Goal: Find specific page/section: Find specific page/section

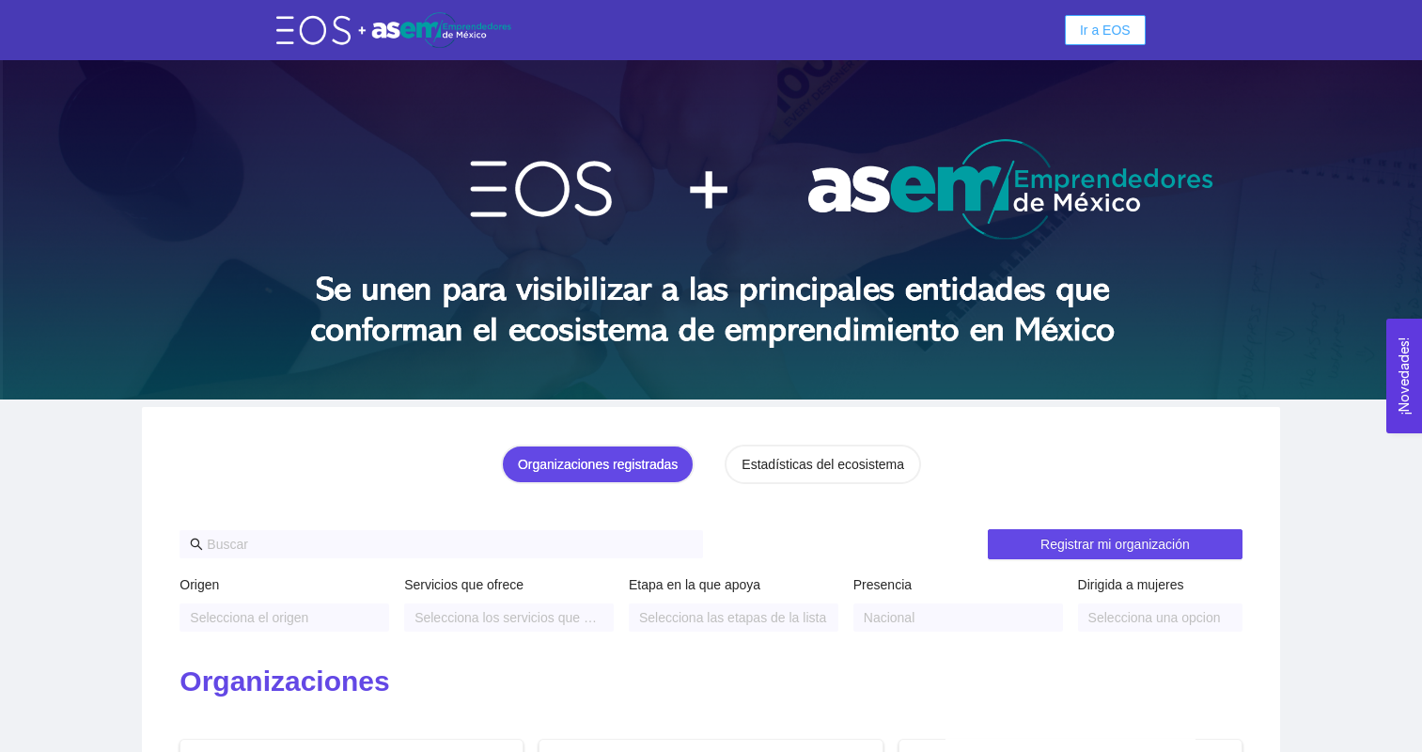
click at [1110, 34] on span "Ir a EOS" at bounding box center [1105, 30] width 51 height 21
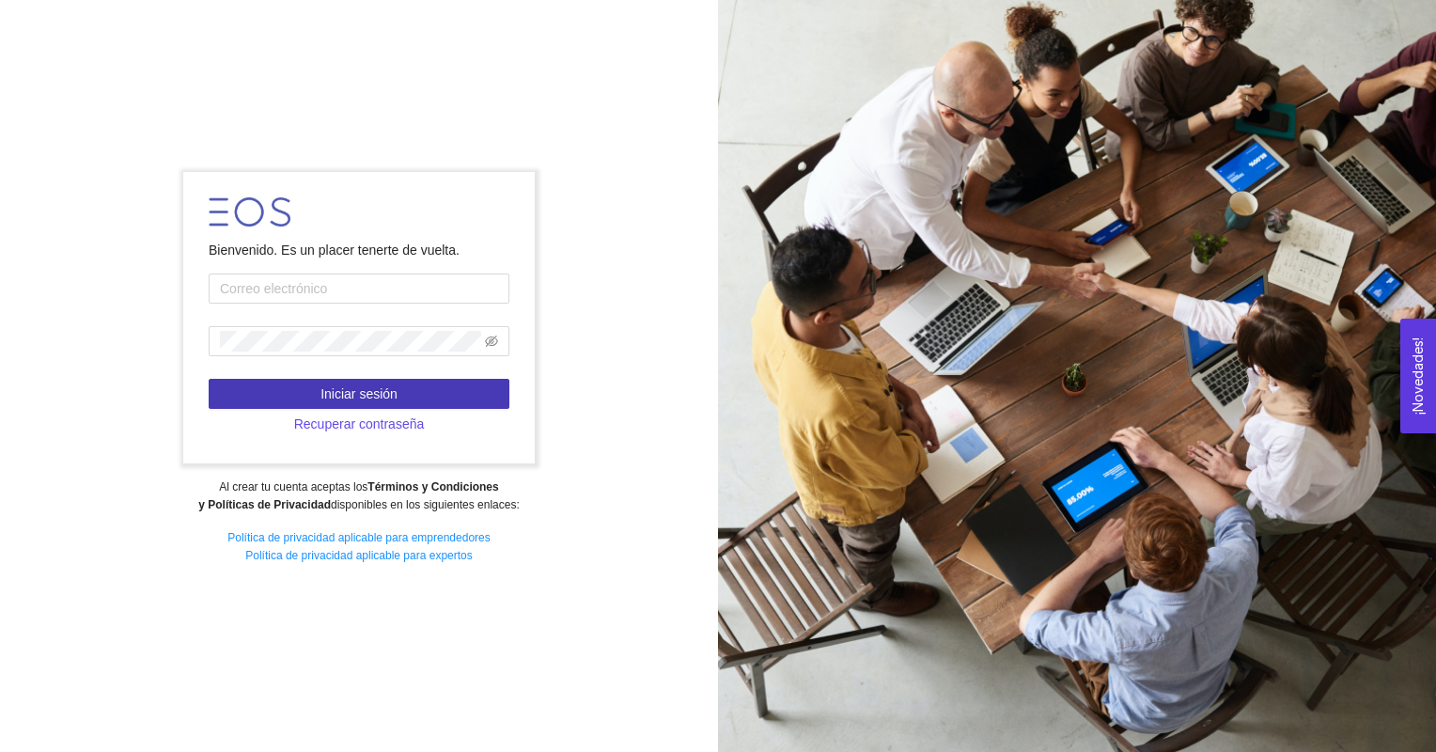
type input "A01562644@tec.mx"
click at [317, 385] on button "Iniciar sesión" at bounding box center [359, 394] width 301 height 30
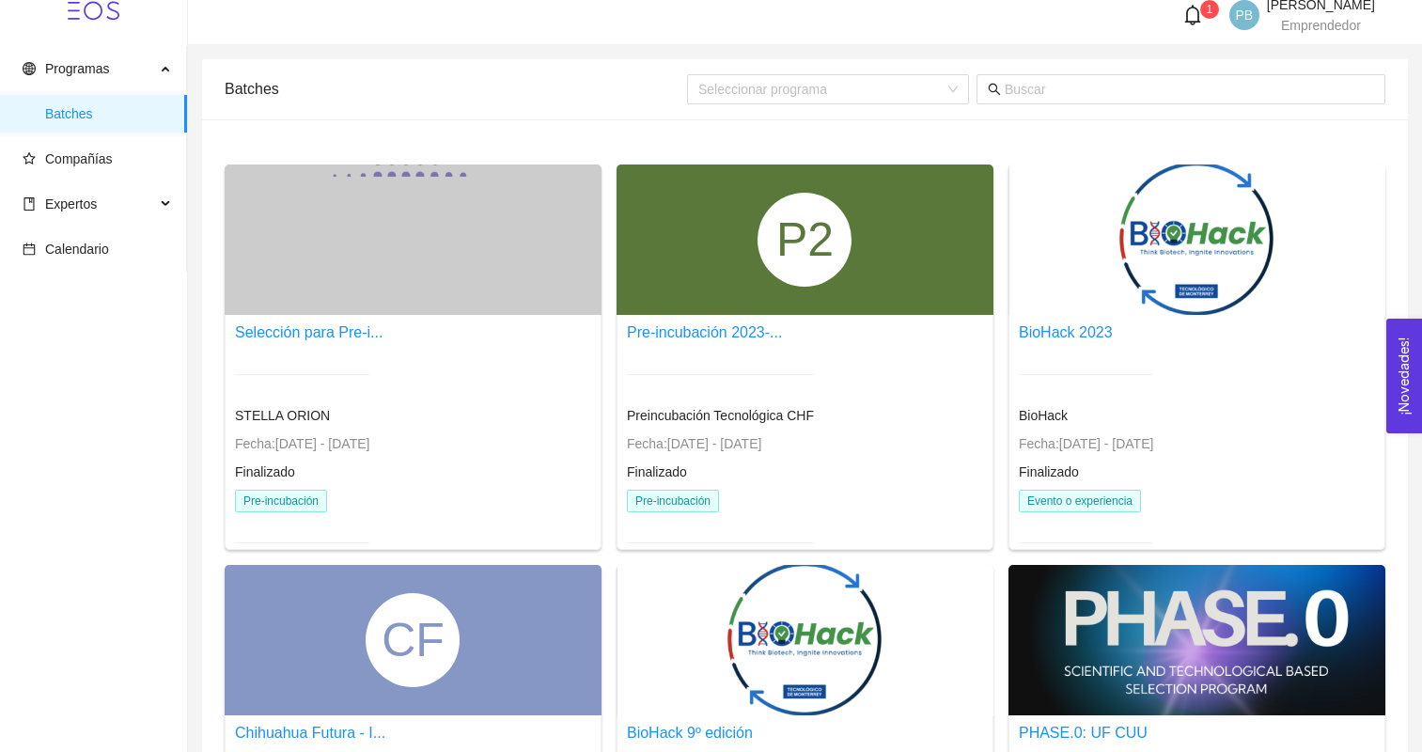
scroll to position [10, 0]
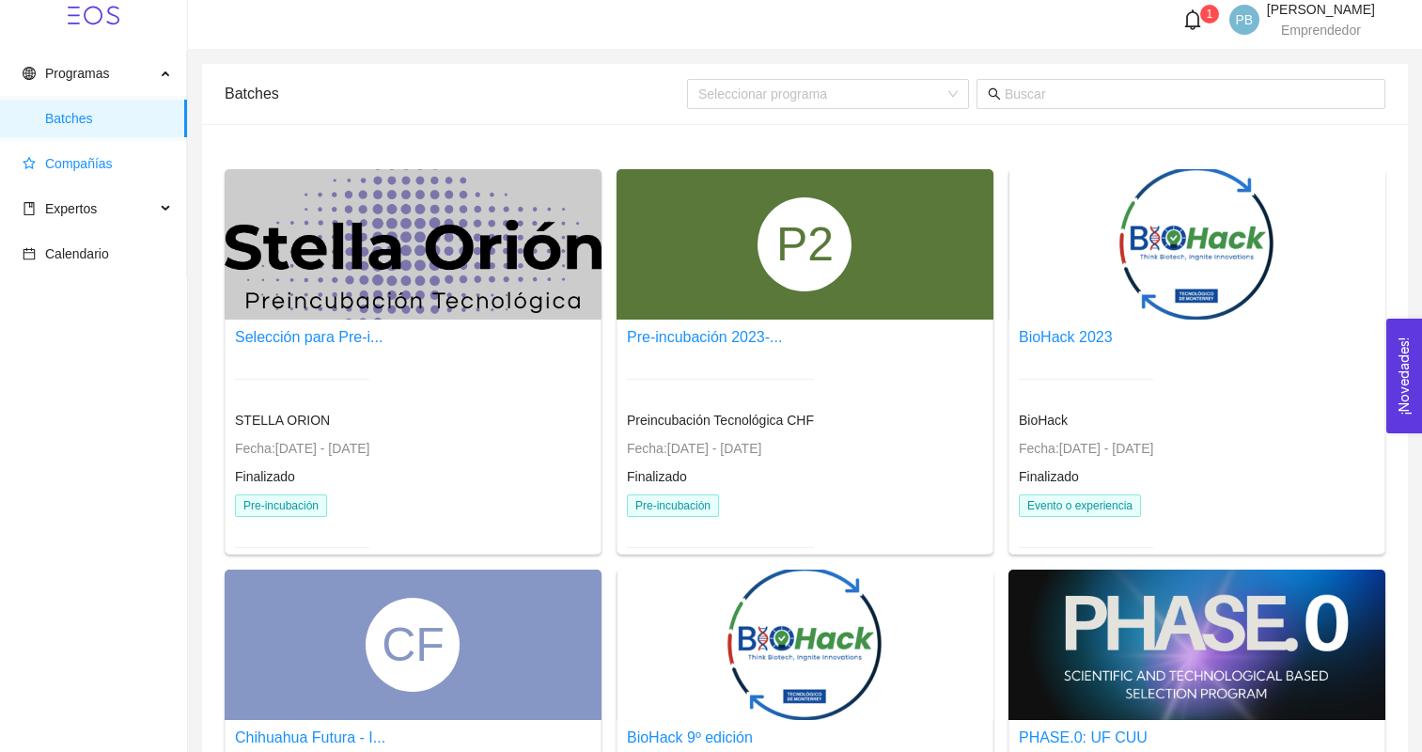
click at [78, 165] on span "Compañías" at bounding box center [79, 163] width 68 height 15
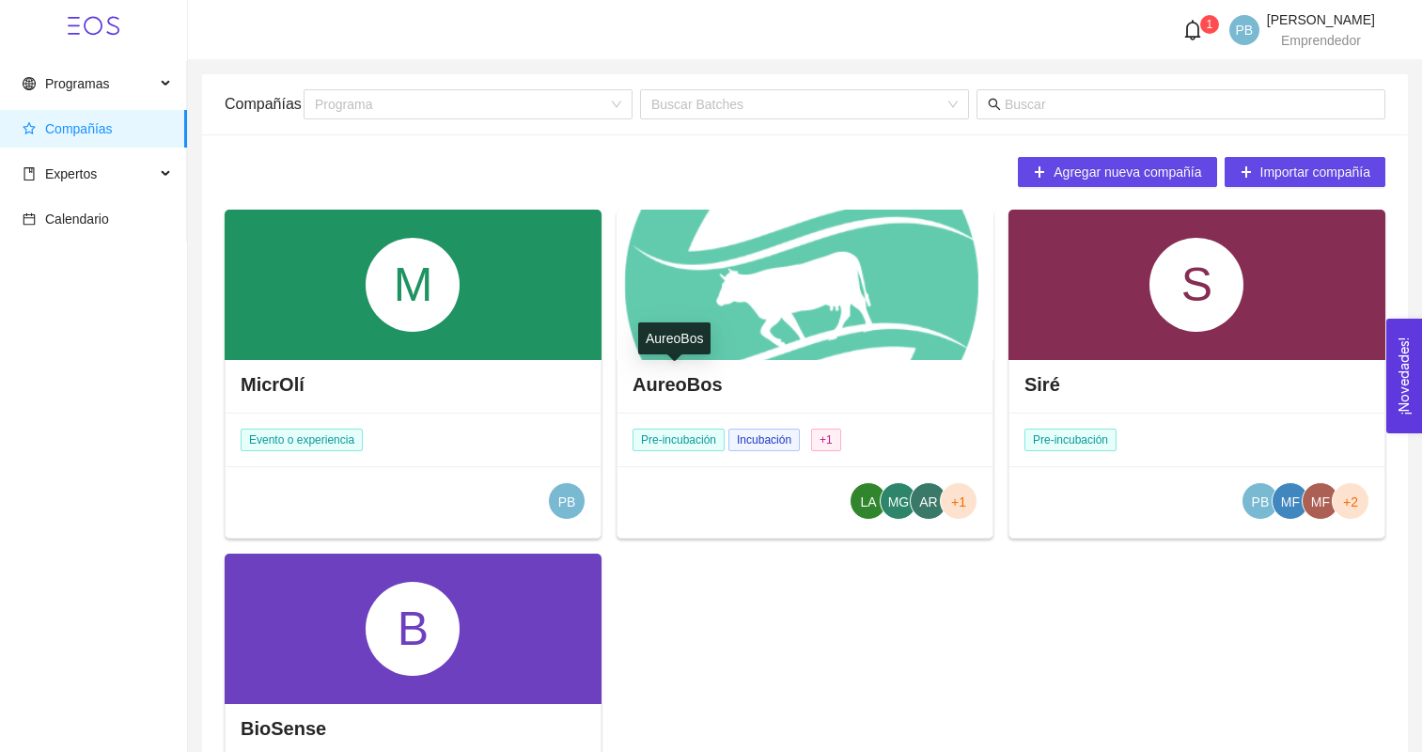
click at [693, 387] on h4 "AureoBos" at bounding box center [678, 384] width 90 height 26
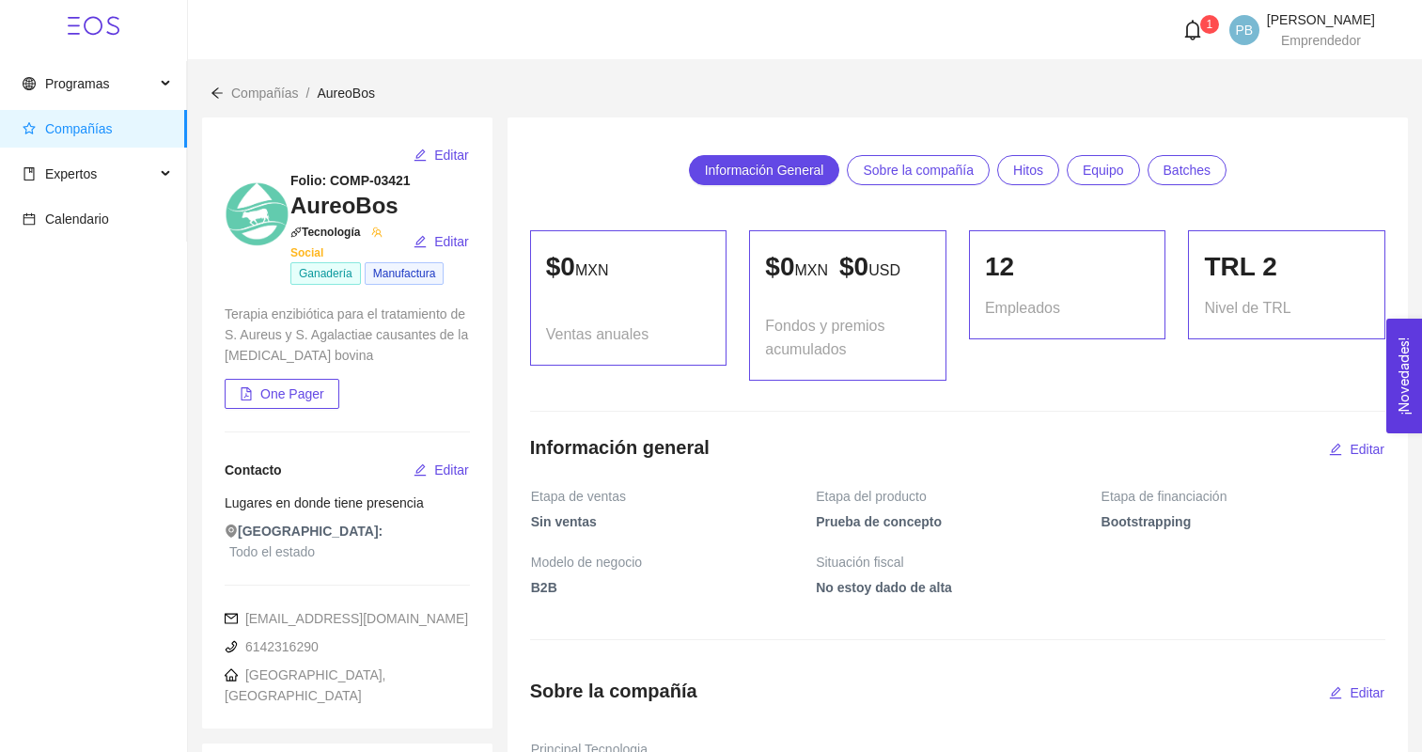
click at [1109, 174] on span "Equipo" at bounding box center [1103, 170] width 41 height 28
click at [160, 173] on div "Expertos" at bounding box center [93, 174] width 187 height 38
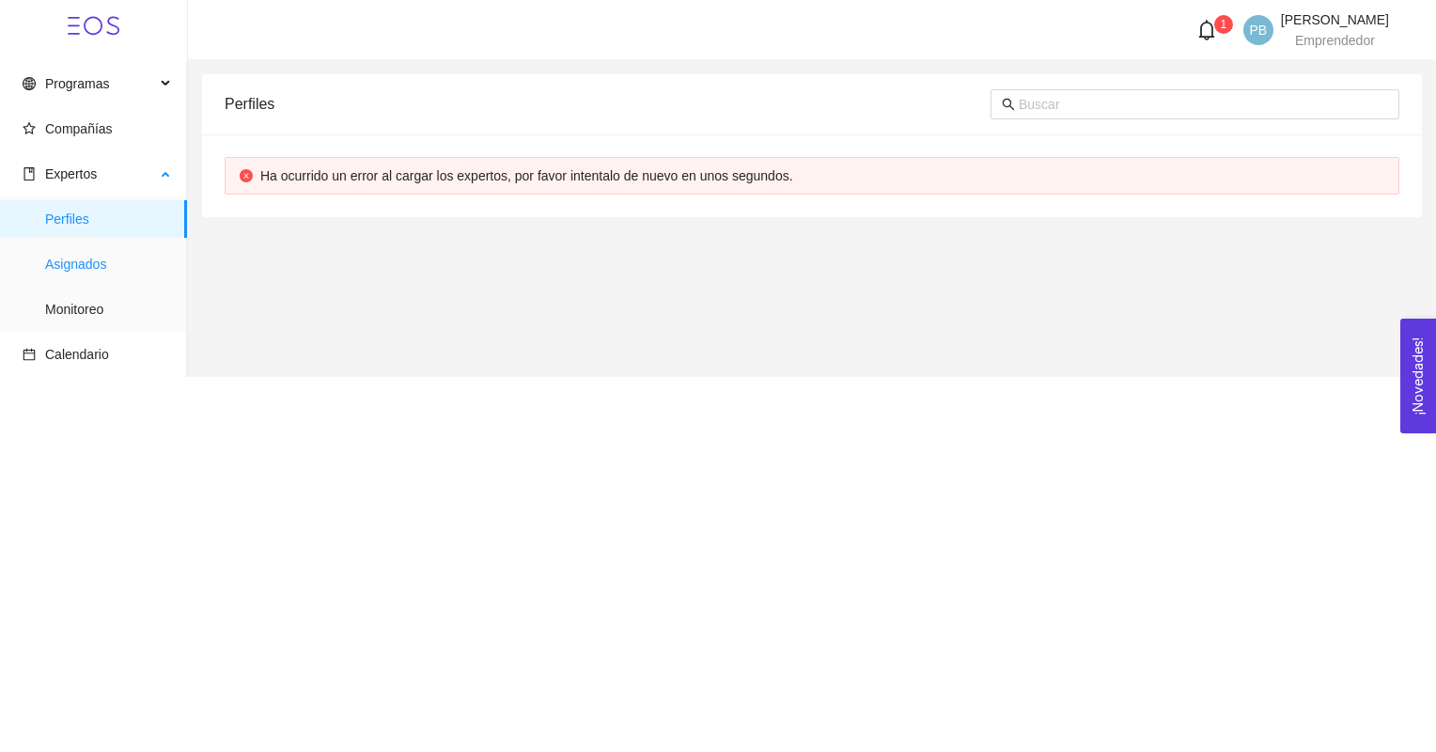
click at [67, 258] on span "Asignados" at bounding box center [108, 264] width 127 height 38
